Goal: Transaction & Acquisition: Purchase product/service

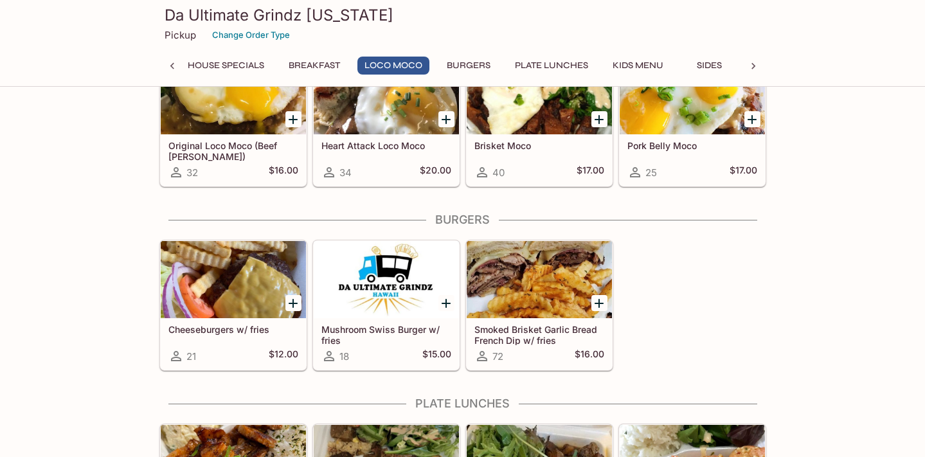
scroll to position [403, 0]
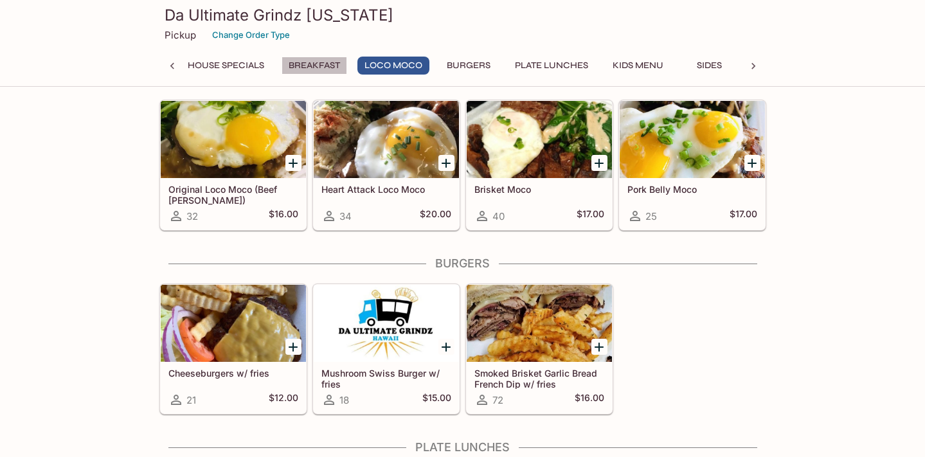
click at [309, 69] on button "Breakfast" at bounding box center [315, 66] width 66 height 18
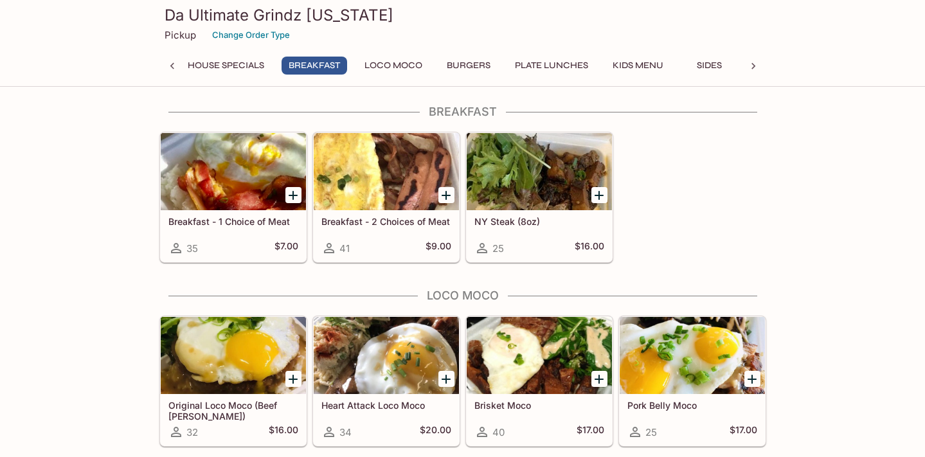
scroll to position [183, 0]
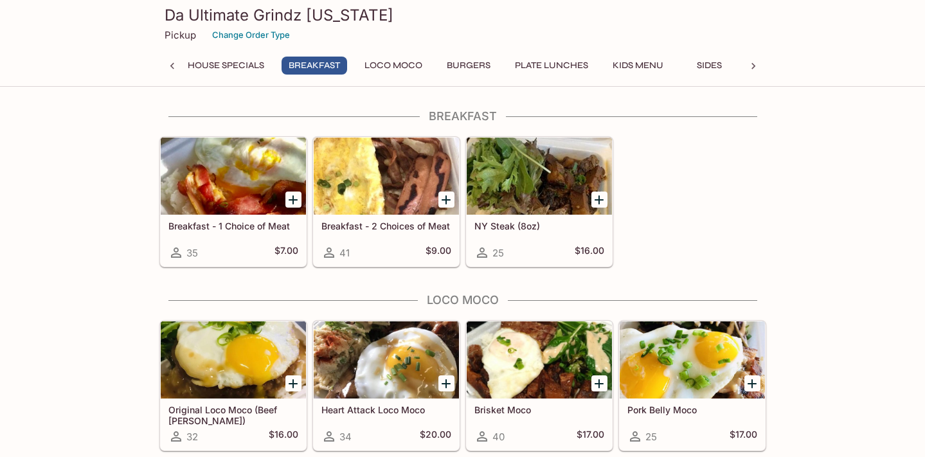
click at [381, 246] on div "41 $9.00" at bounding box center [386, 252] width 130 height 15
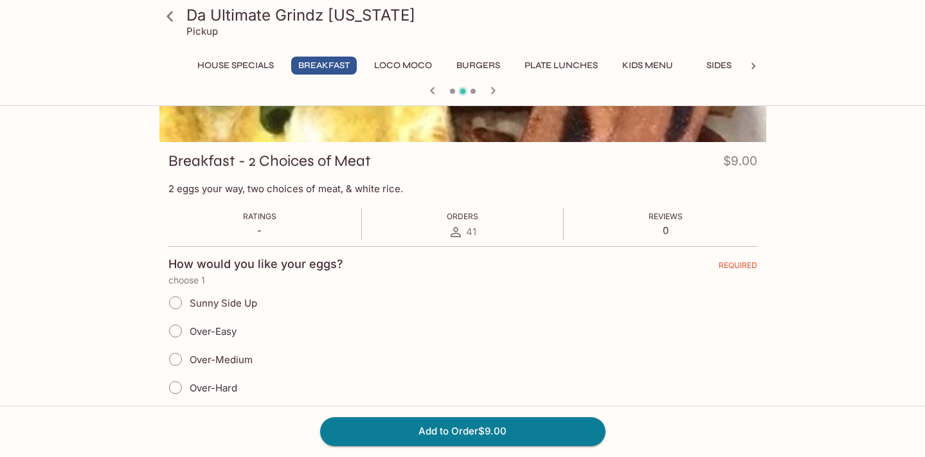
scroll to position [174, 0]
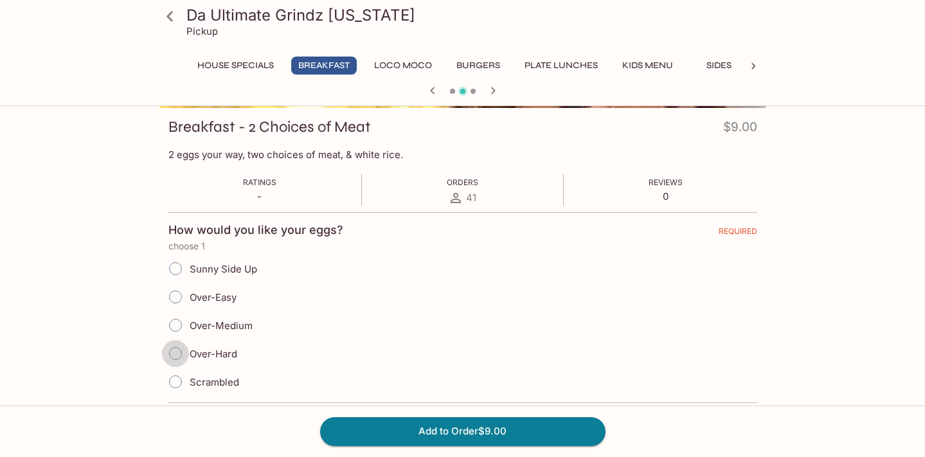
click at [175, 350] on input "Over-Hard" at bounding box center [175, 353] width 27 height 27
radio input "true"
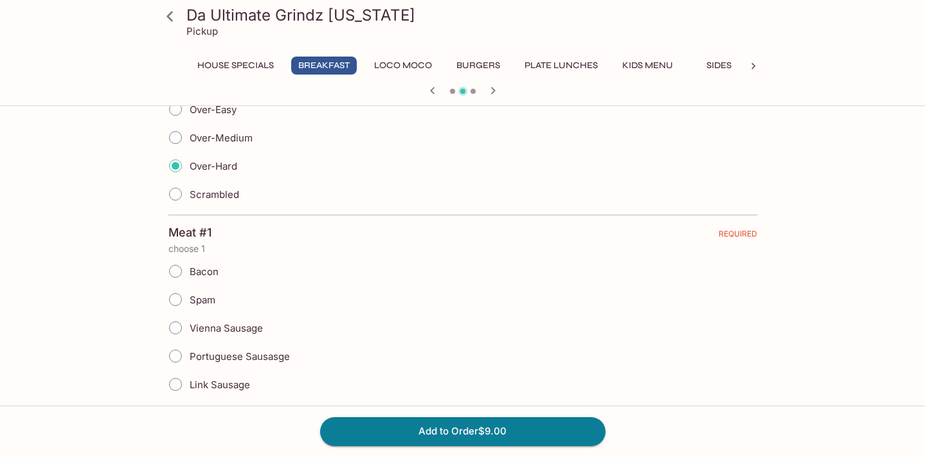
scroll to position [361, 0]
click at [179, 382] on input "Link Sausage" at bounding box center [175, 384] width 27 height 27
radio input "true"
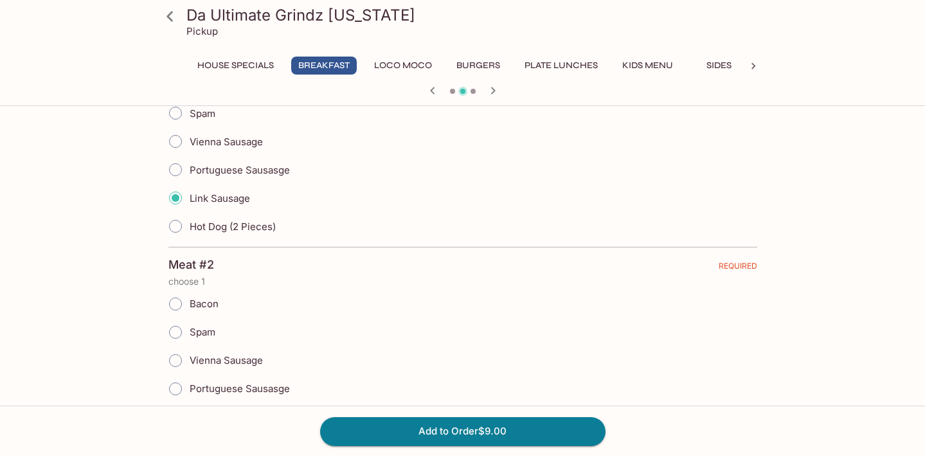
scroll to position [618, 0]
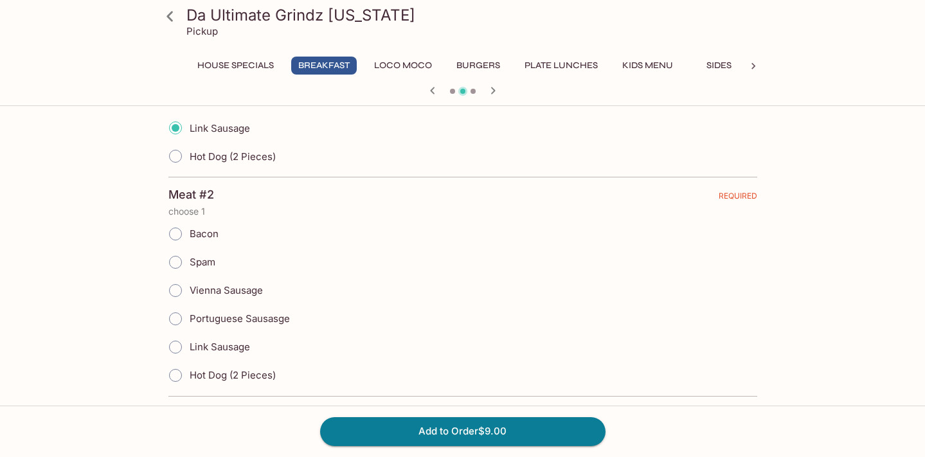
click at [175, 348] on input "Link Sausage" at bounding box center [175, 347] width 27 height 27
radio input "true"
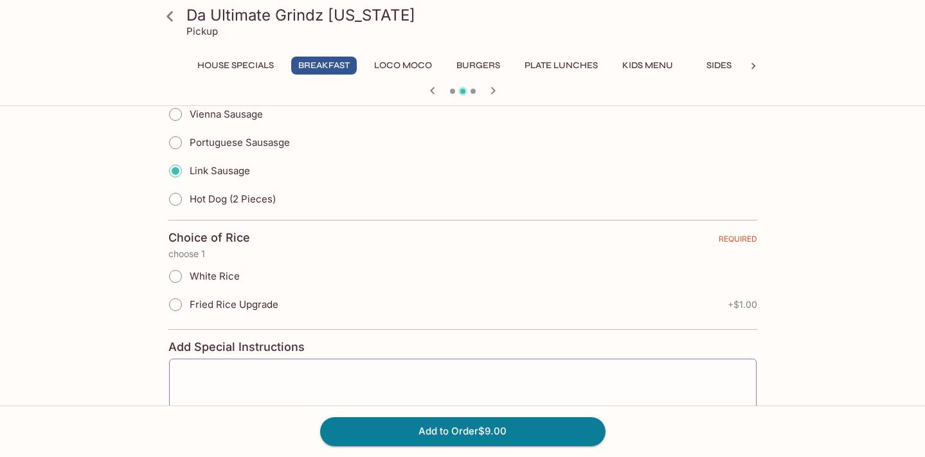
scroll to position [794, 0]
drag, startPoint x: 180, startPoint y: 276, endPoint x: 236, endPoint y: 289, distance: 57.4
click at [180, 276] on input "White Rice" at bounding box center [175, 276] width 27 height 27
click at [175, 276] on input "White Rice" at bounding box center [175, 276] width 27 height 27
radio input "true"
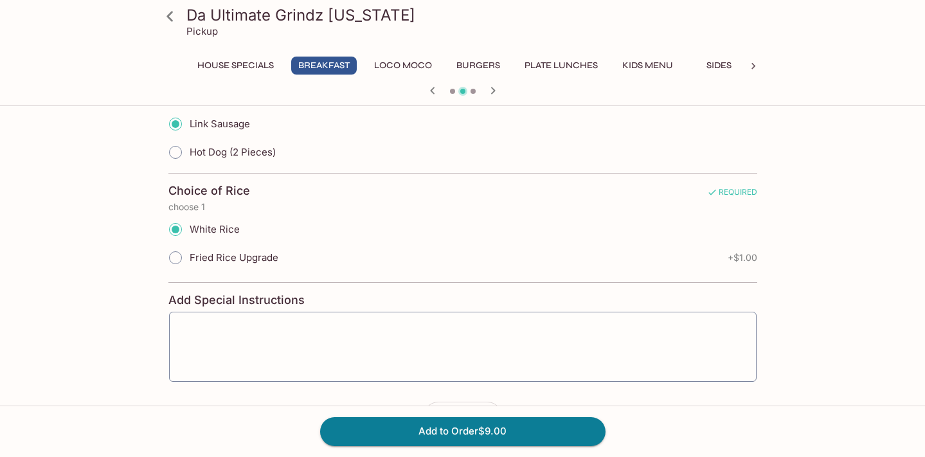
scroll to position [886, 0]
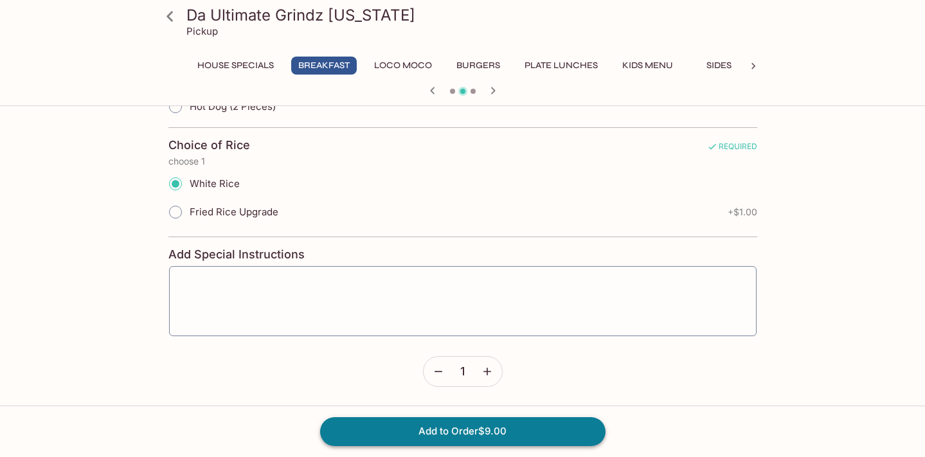
click at [494, 436] on button "Add to Order $9.00" at bounding box center [462, 431] width 285 height 28
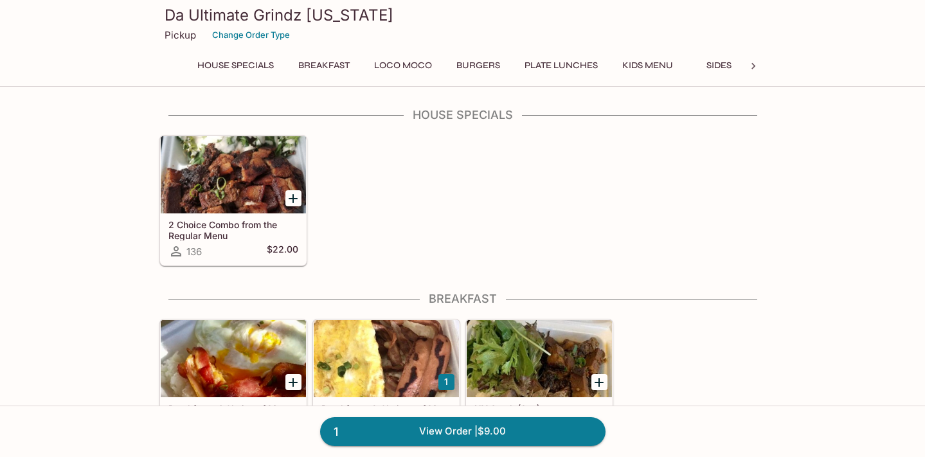
click at [253, 235] on h5 "2 Choice Combo from the Regular Menu" at bounding box center [233, 229] width 130 height 21
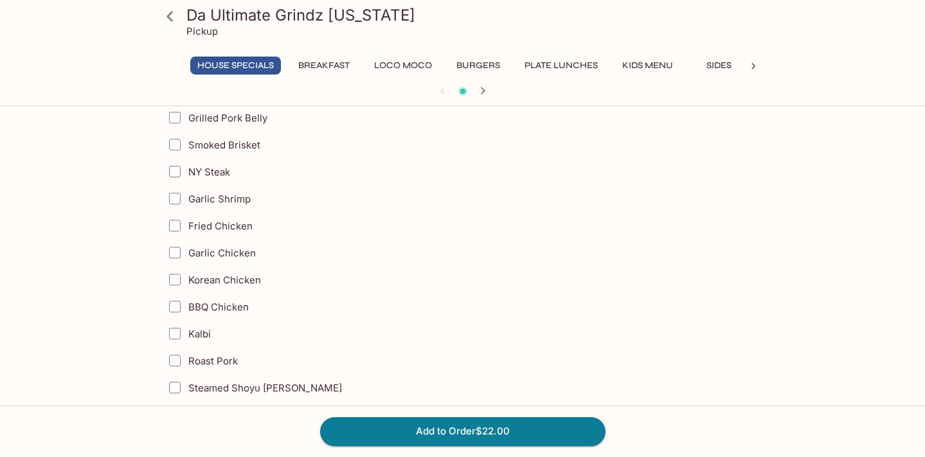
scroll to position [308, 0]
click at [175, 334] on input "Kalbi" at bounding box center [175, 331] width 26 height 26
checkbox input "true"
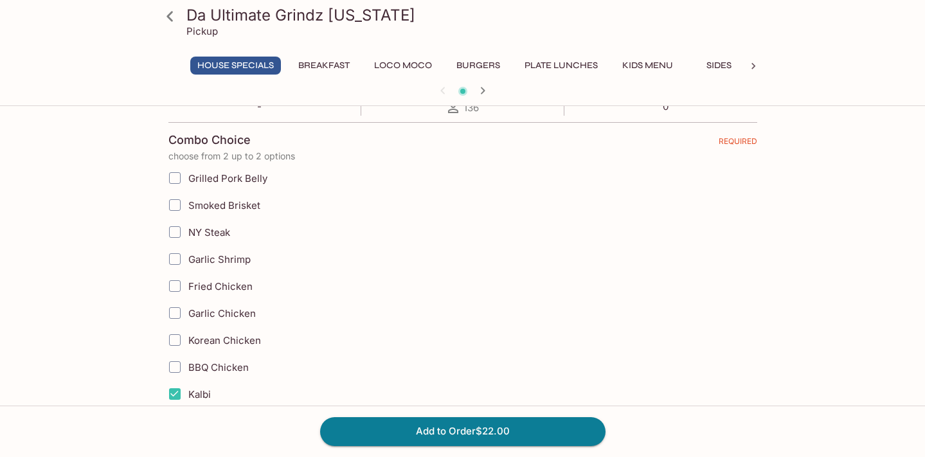
scroll to position [233, 0]
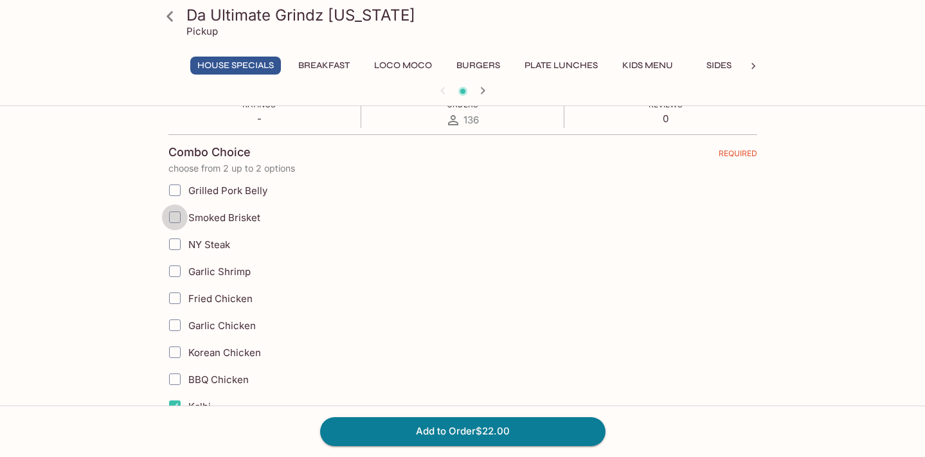
click at [174, 218] on input "Smoked Brisket" at bounding box center [175, 217] width 26 height 26
checkbox input "true"
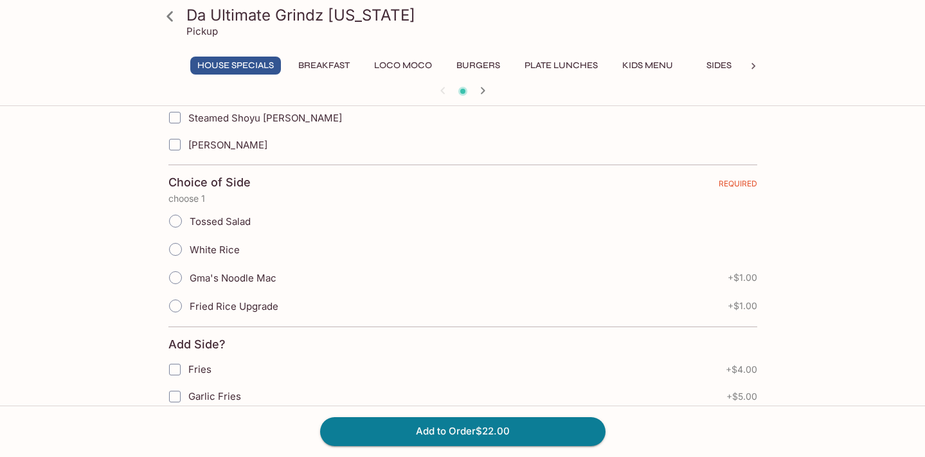
scroll to position [600, 0]
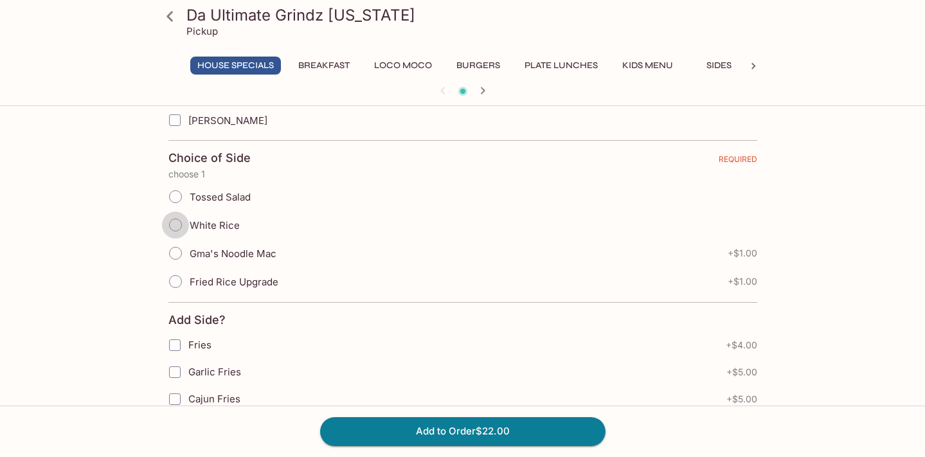
click at [175, 228] on input "White Rice" at bounding box center [175, 224] width 27 height 27
radio input "true"
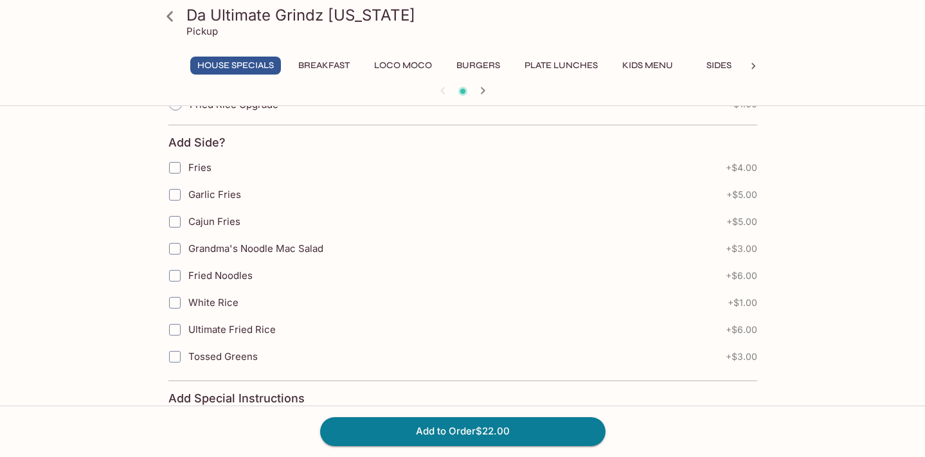
scroll to position [632, 0]
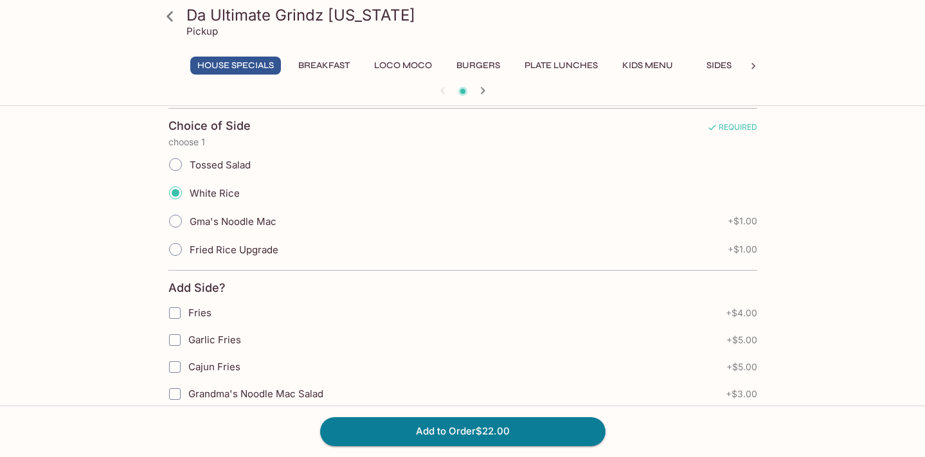
click at [177, 222] on input "Gma's Noodle Mac" at bounding box center [175, 221] width 27 height 27
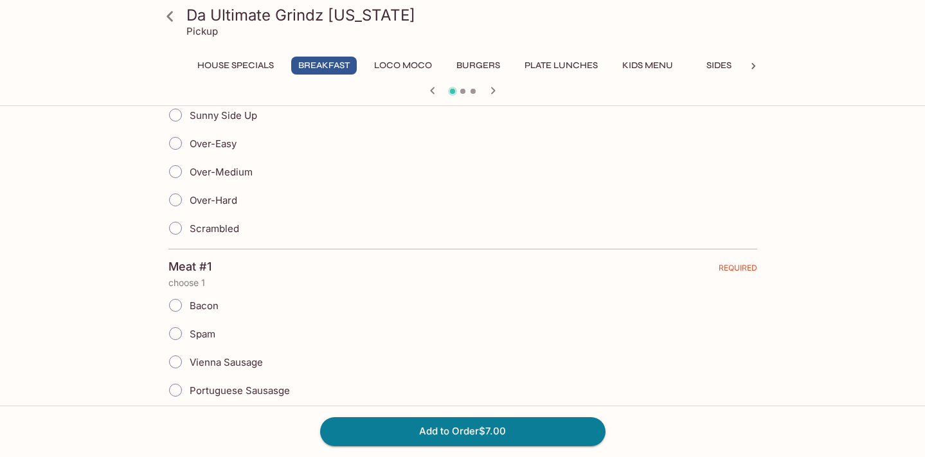
scroll to position [332, 0]
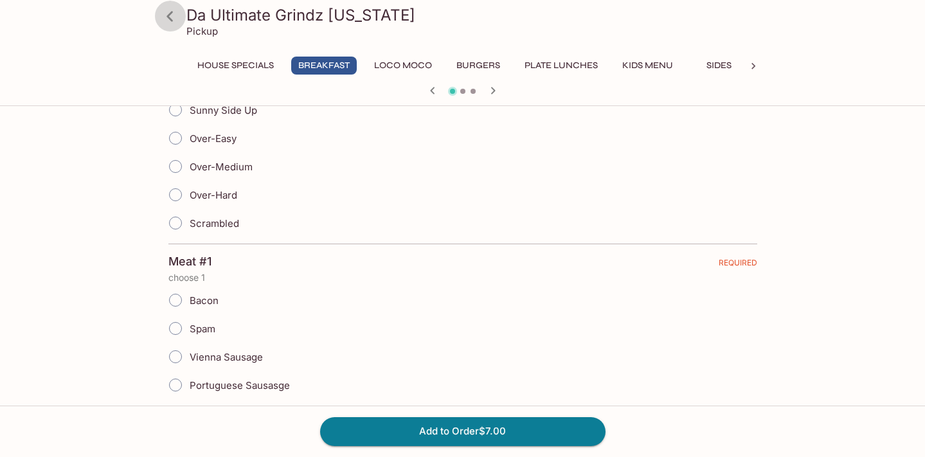
click at [169, 22] on icon at bounding box center [170, 16] width 22 height 22
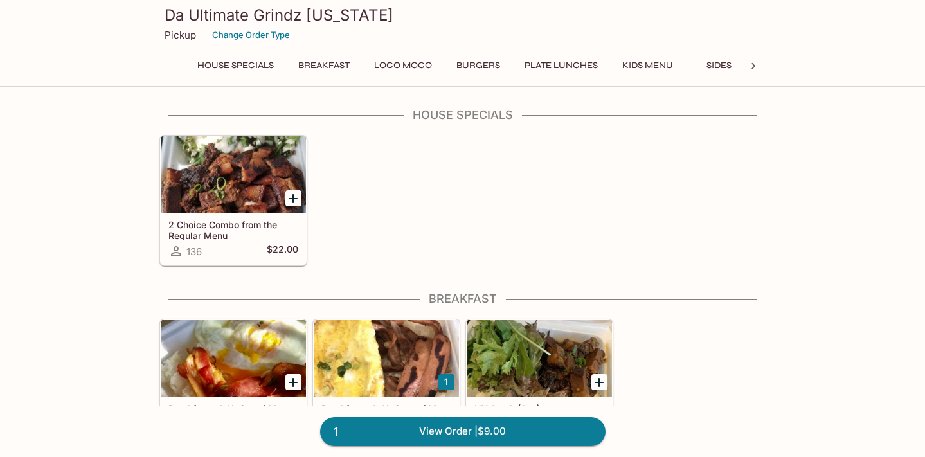
click at [244, 233] on h5 "2 Choice Combo from the Regular Menu" at bounding box center [233, 229] width 130 height 21
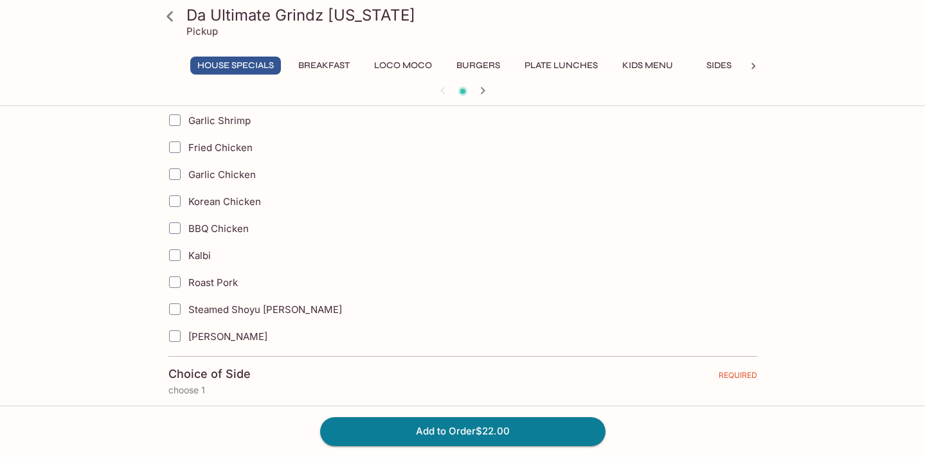
scroll to position [388, 0]
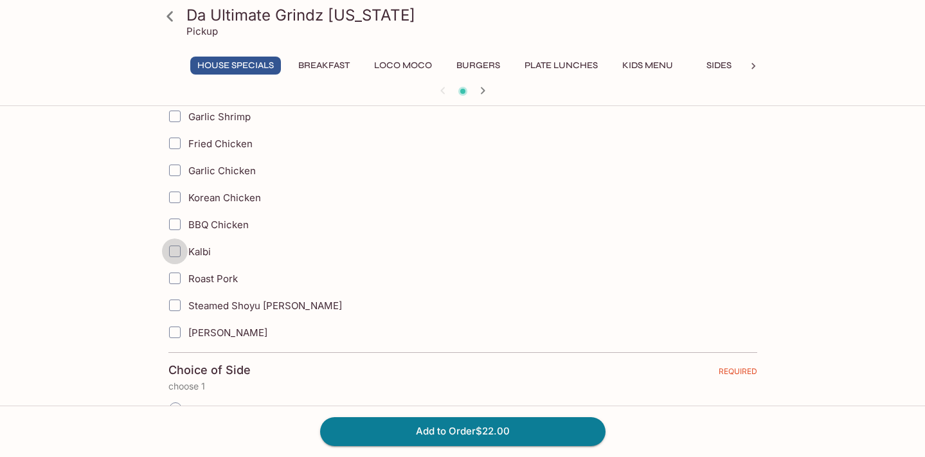
click at [173, 250] on input "Kalbi" at bounding box center [175, 251] width 26 height 26
checkbox input "true"
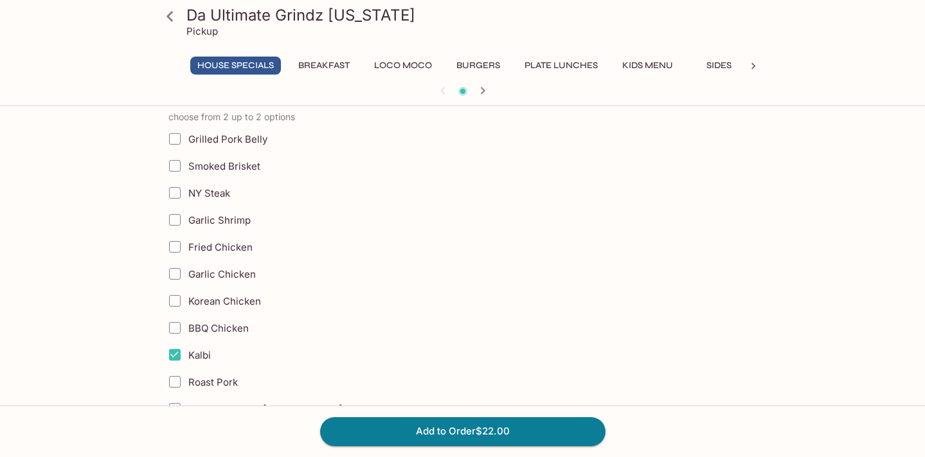
scroll to position [284, 0]
click at [177, 166] on input "Smoked Brisket" at bounding box center [175, 166] width 26 height 26
checkbox input "true"
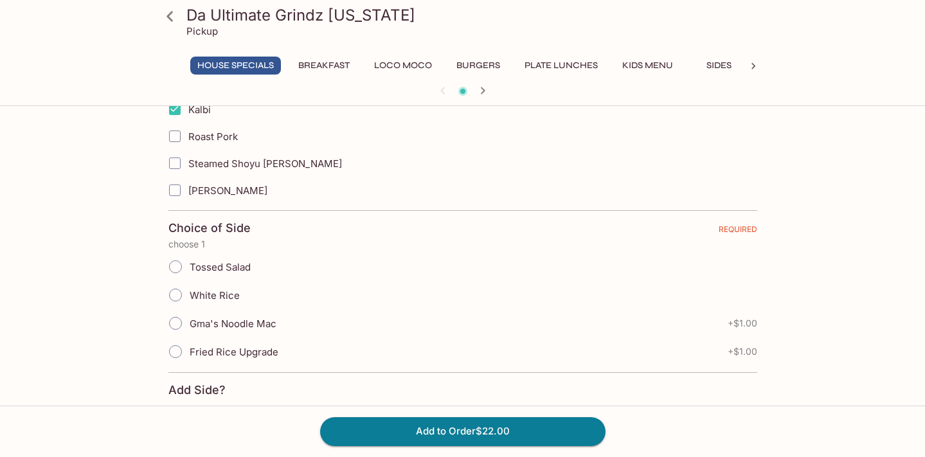
scroll to position [544, 0]
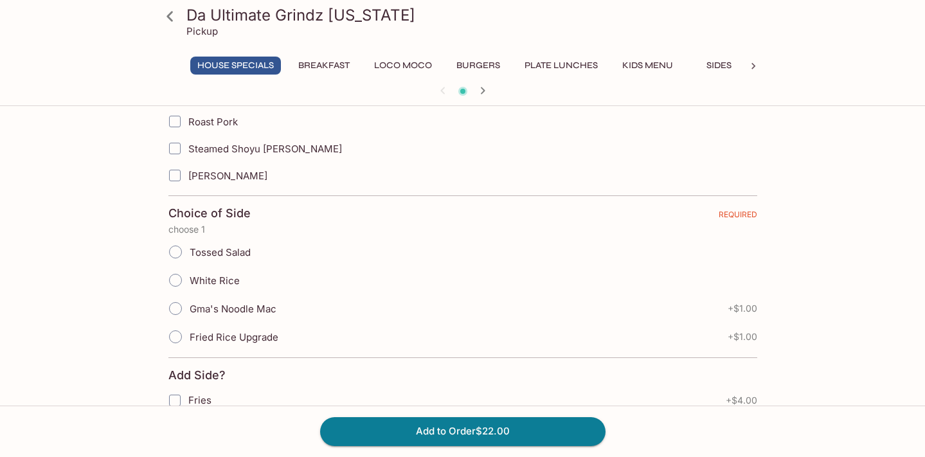
click at [177, 309] on input "Gma's Noodle Mac" at bounding box center [175, 308] width 27 height 27
radio input "true"
click at [176, 282] on input "White Rice" at bounding box center [175, 280] width 27 height 27
radio input "true"
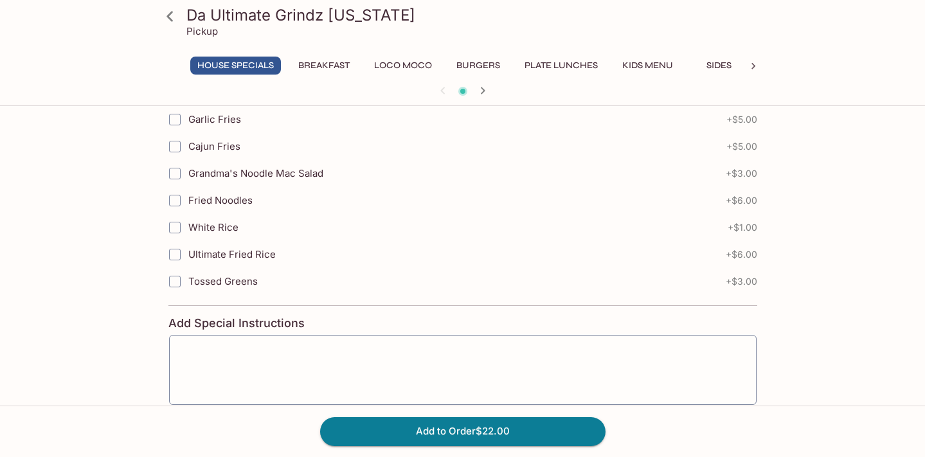
scroll to position [921, 0]
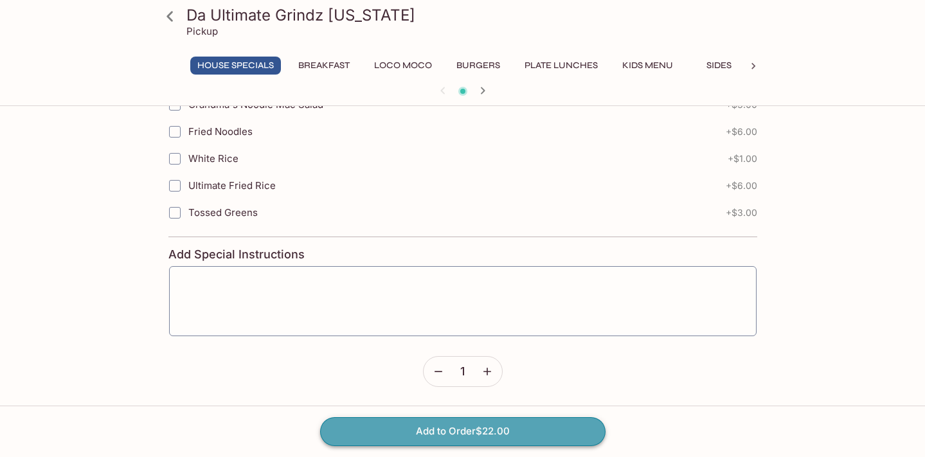
click at [490, 434] on button "Add to Order $22.00" at bounding box center [462, 431] width 285 height 28
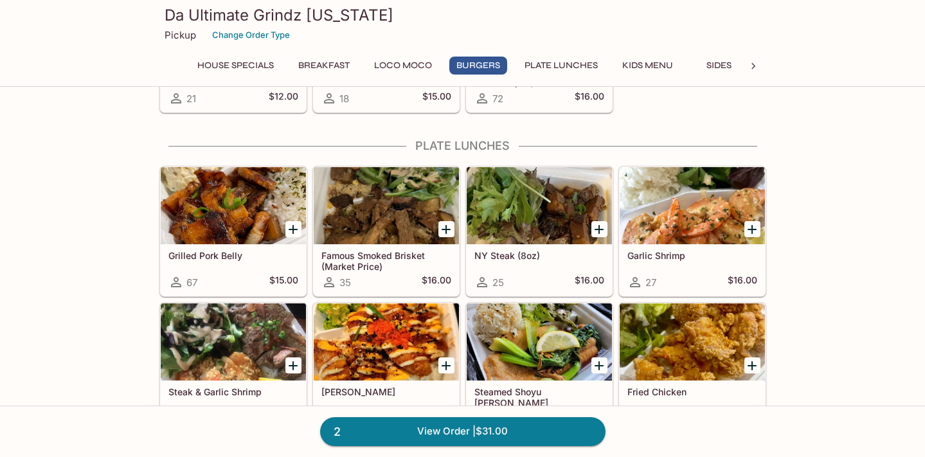
scroll to position [705, 0]
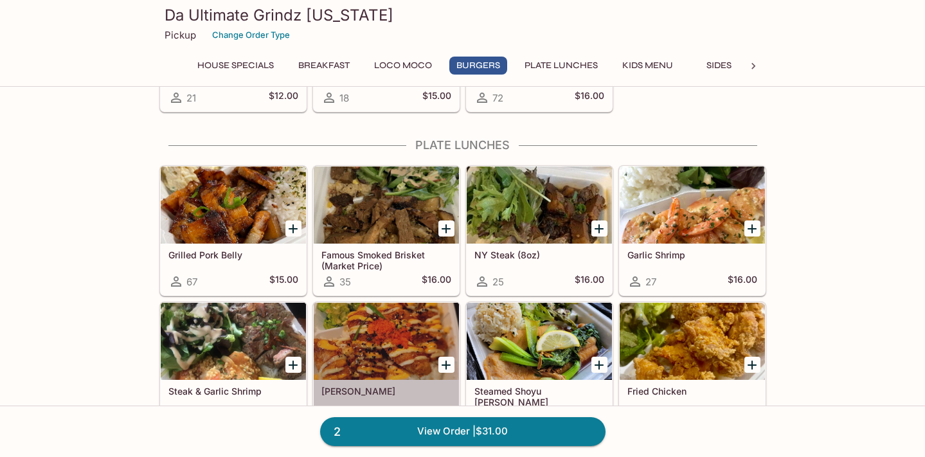
click at [393, 349] on div at bounding box center [386, 341] width 145 height 77
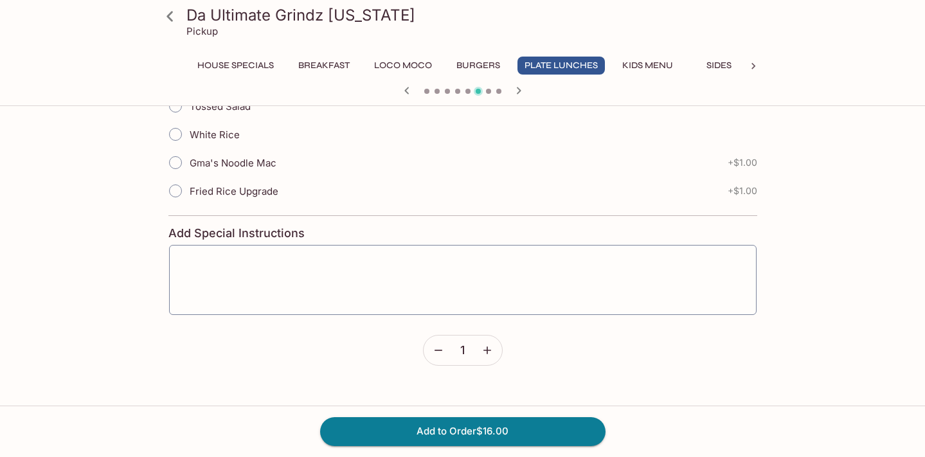
scroll to position [333, 0]
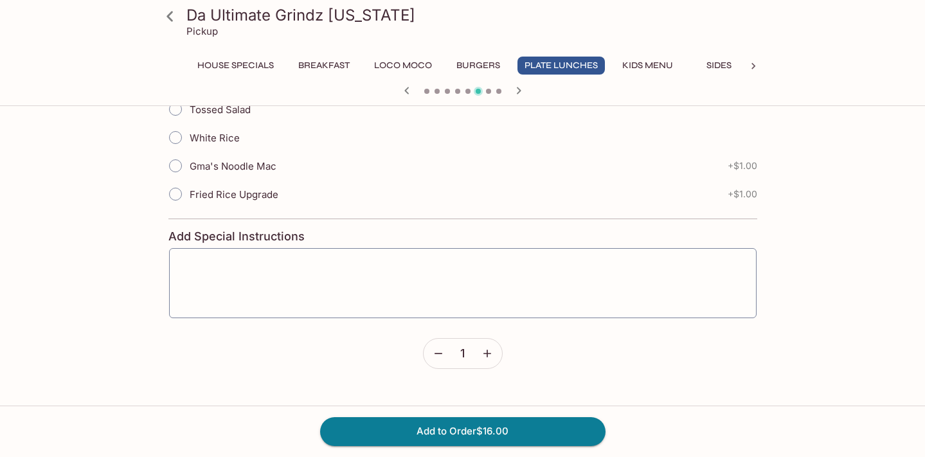
drag, startPoint x: 179, startPoint y: 139, endPoint x: 186, endPoint y: 141, distance: 7.5
click at [179, 139] on input "White Rice" at bounding box center [175, 137] width 27 height 27
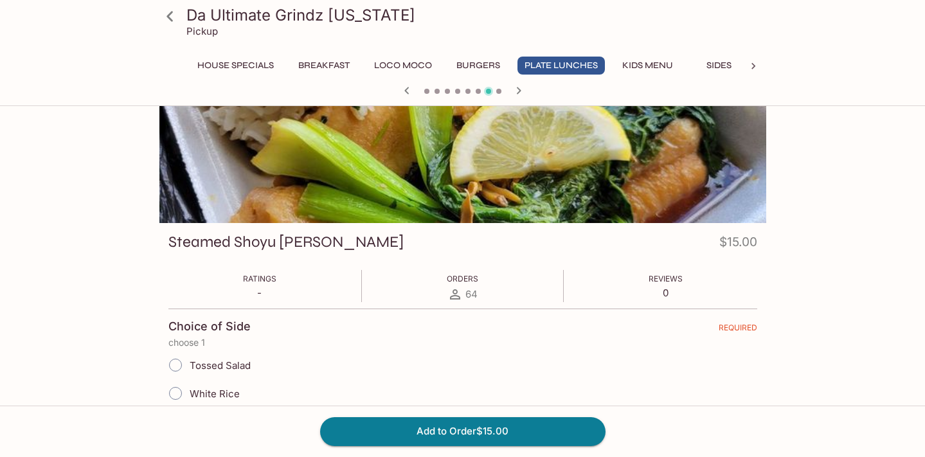
scroll to position [59, 0]
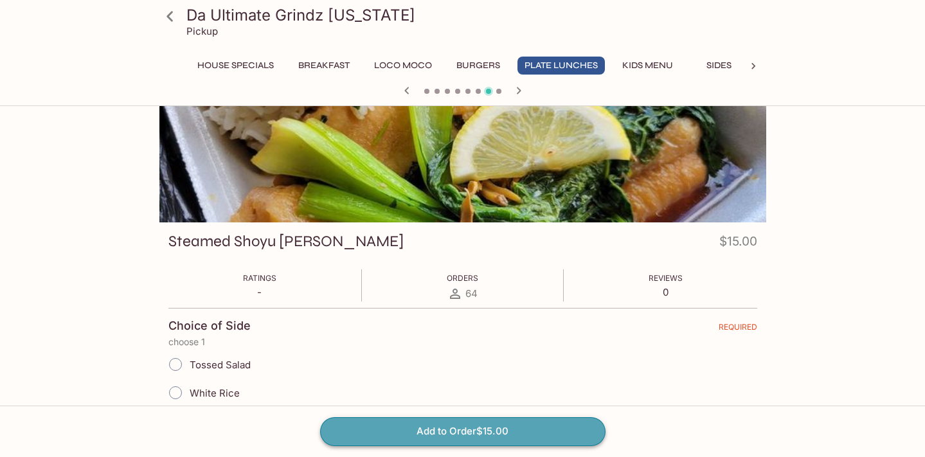
click at [472, 425] on button "Add to Order $15.00" at bounding box center [462, 431] width 285 height 28
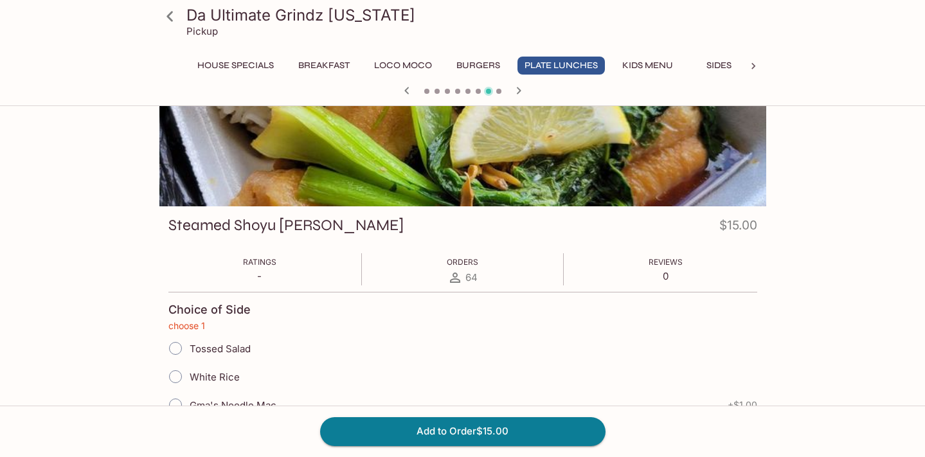
scroll to position [0, 0]
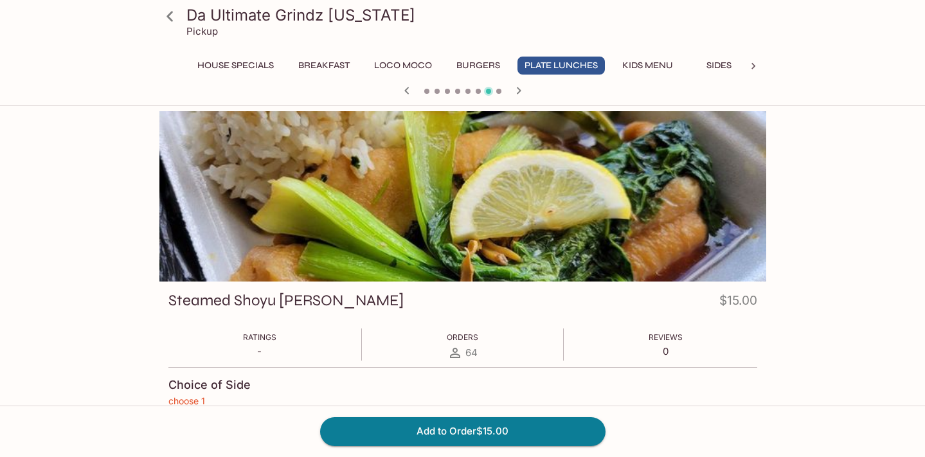
click at [174, 21] on icon at bounding box center [170, 16] width 22 height 22
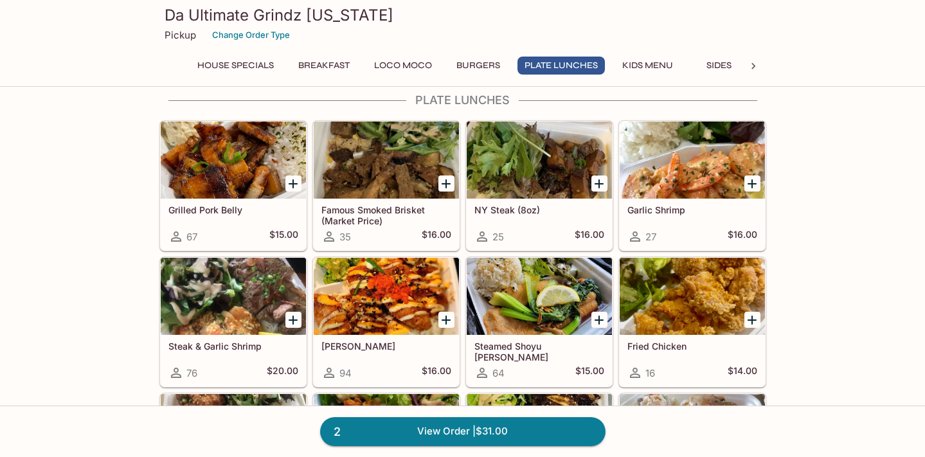
scroll to position [846, 0]
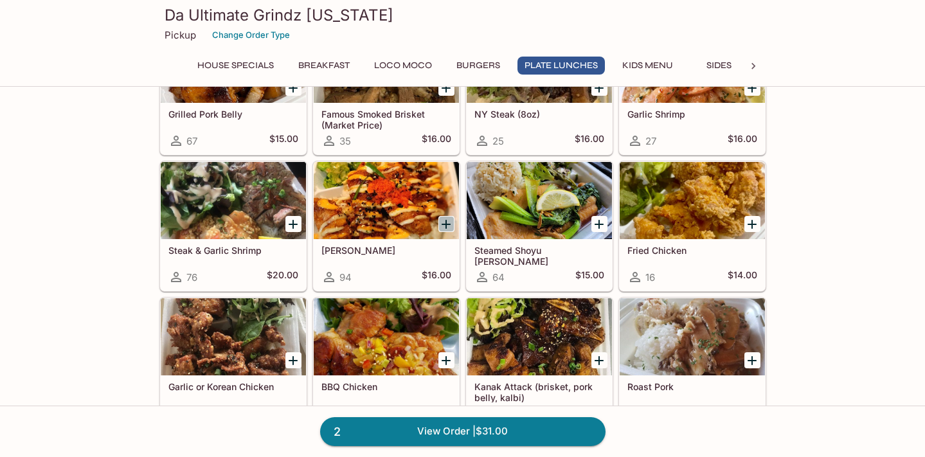
click at [449, 226] on icon "Add Ahi Katsu" at bounding box center [445, 224] width 15 height 15
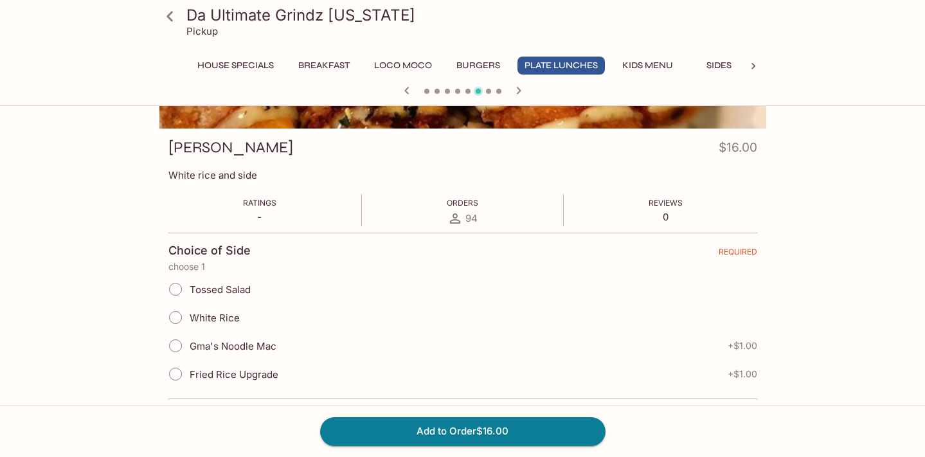
scroll to position [155, 0]
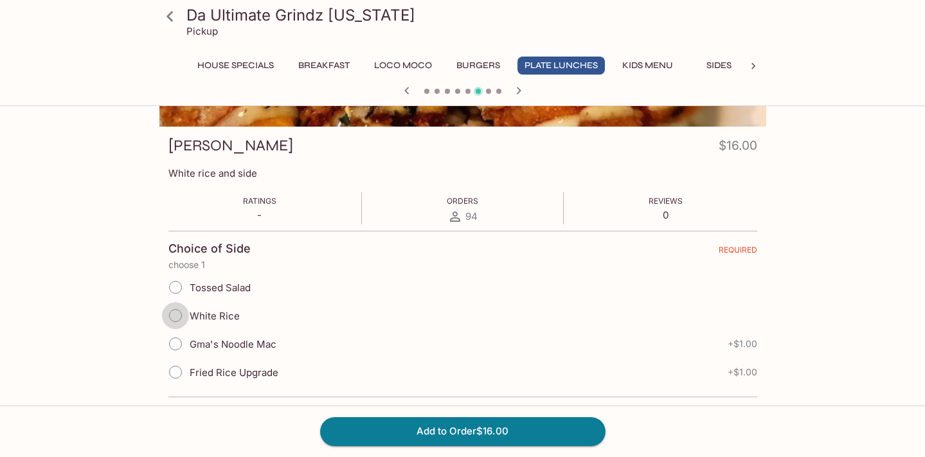
click at [175, 316] on input "White Rice" at bounding box center [175, 315] width 27 height 27
radio input "true"
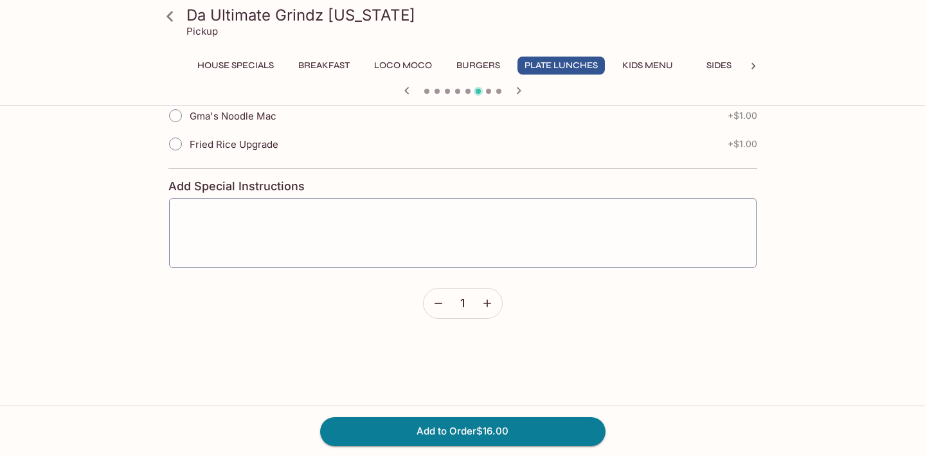
scroll to position [411, 0]
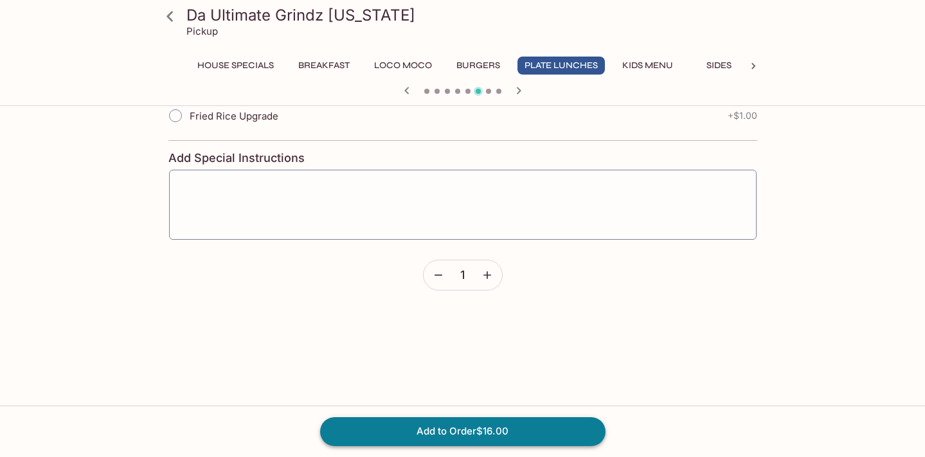
click at [472, 428] on button "Add to Order $16.00" at bounding box center [462, 431] width 285 height 28
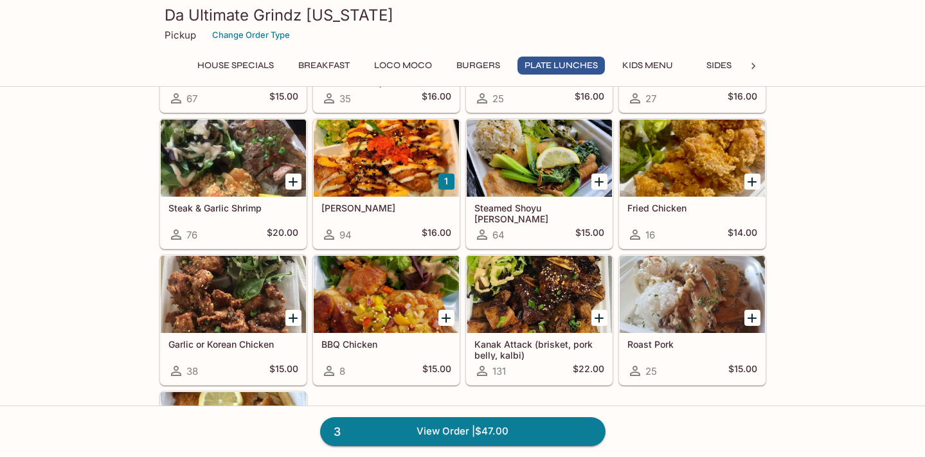
scroll to position [1203, 0]
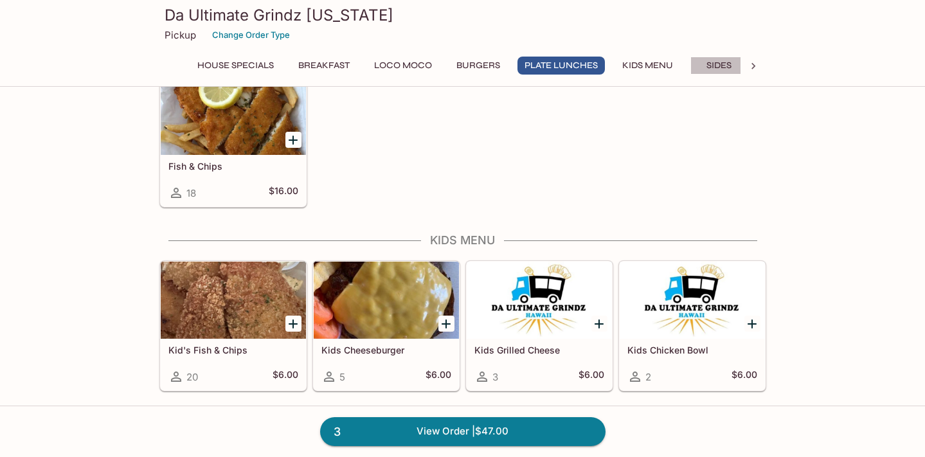
click at [721, 68] on button "Sides" at bounding box center [719, 66] width 58 height 18
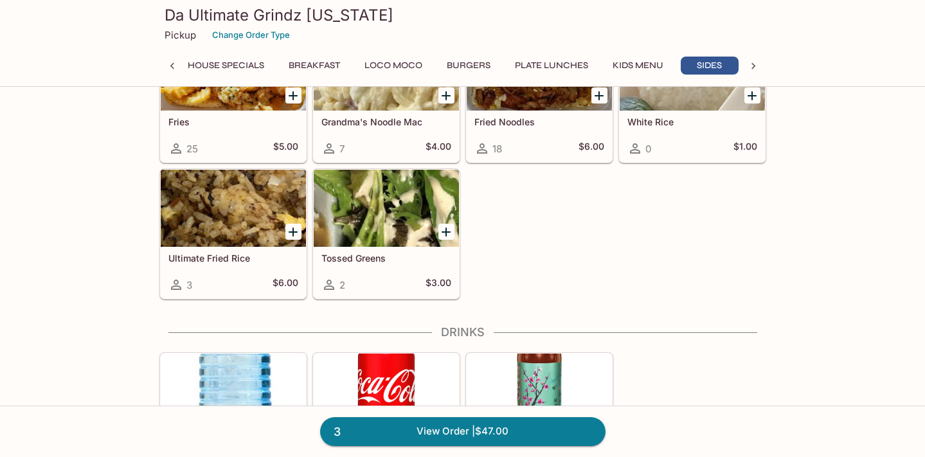
scroll to position [1705, 0]
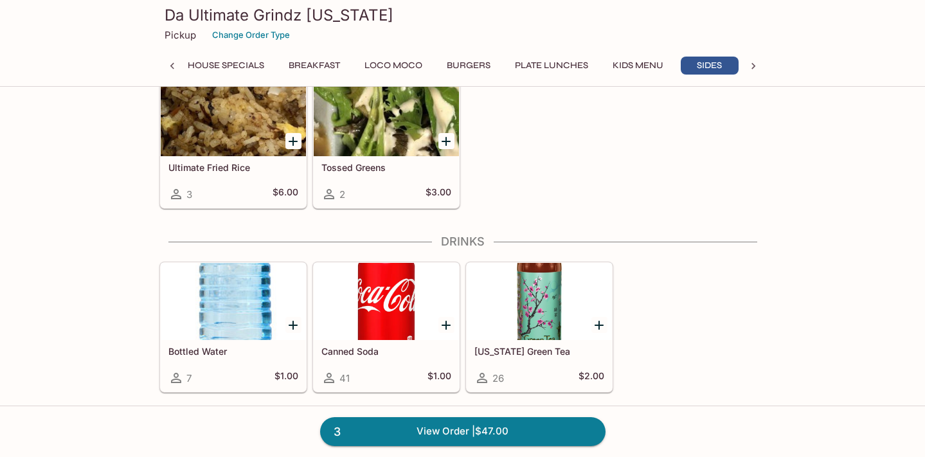
click at [446, 328] on icon "Add Canned Soda" at bounding box center [446, 325] width 9 height 9
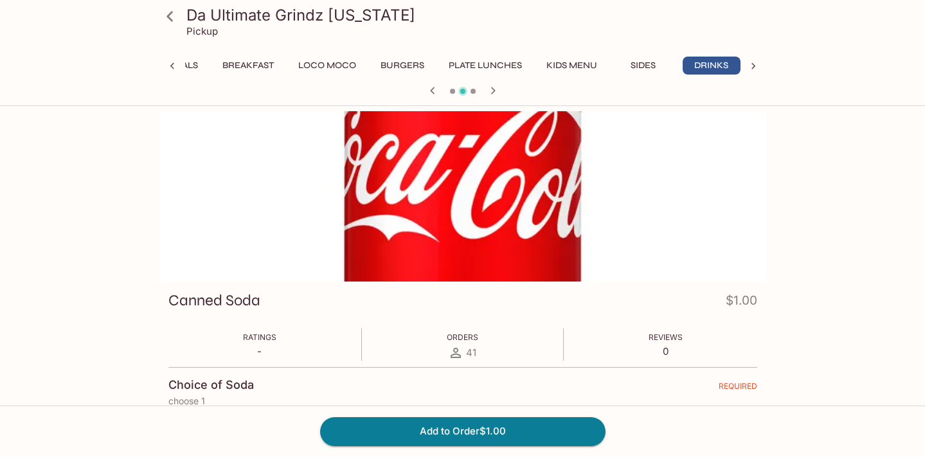
scroll to position [0, 78]
click at [461, 425] on button "Add to Order $1.00" at bounding box center [462, 431] width 285 height 28
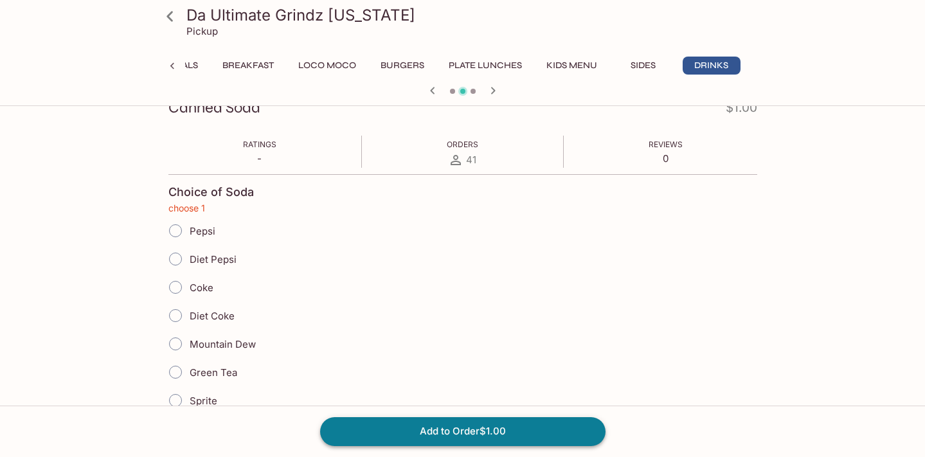
scroll to position [200, 0]
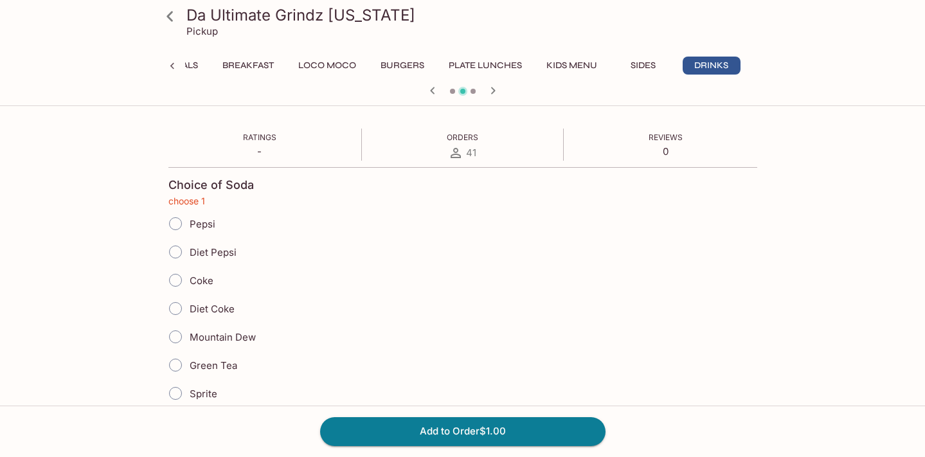
click at [174, 282] on input "Coke" at bounding box center [175, 280] width 27 height 27
radio input "true"
click at [434, 436] on button "Add to Order $1.00" at bounding box center [462, 431] width 285 height 28
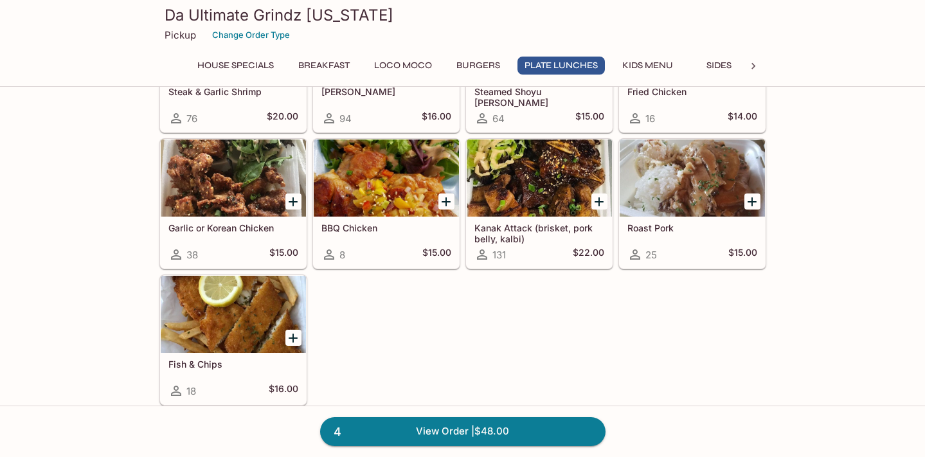
scroll to position [1494, 0]
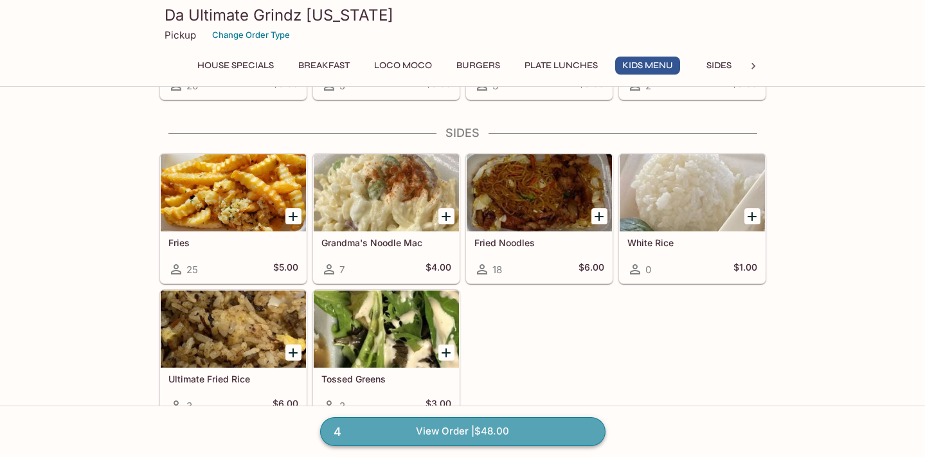
click at [435, 427] on link "4 View Order | $48.00" at bounding box center [462, 431] width 285 height 28
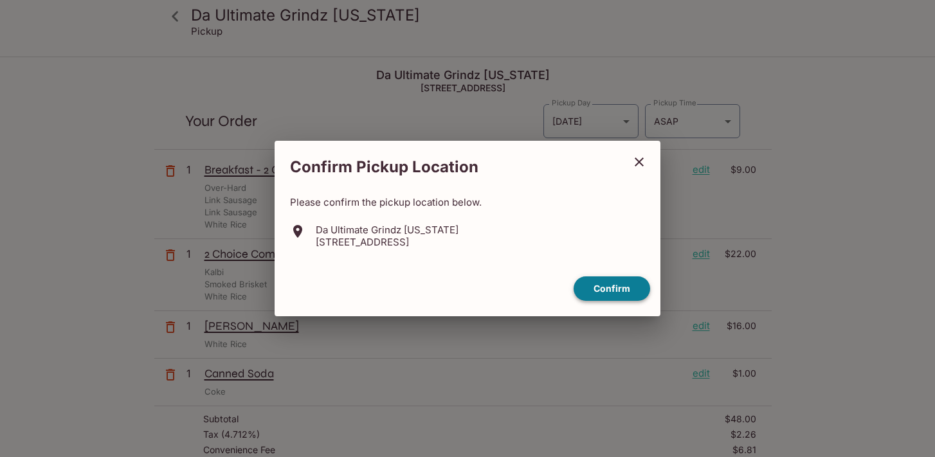
click at [601, 289] on button "Confirm" at bounding box center [611, 288] width 76 height 25
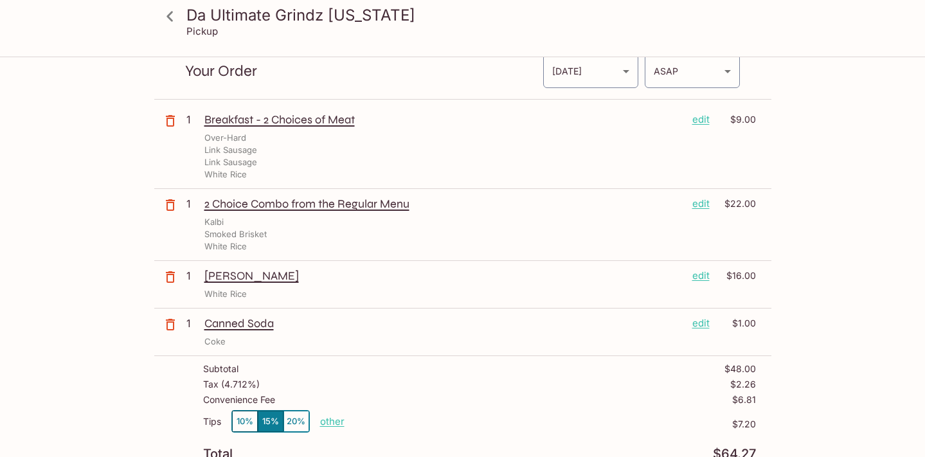
scroll to position [50, 0]
